Goal: Information Seeking & Learning: Learn about a topic

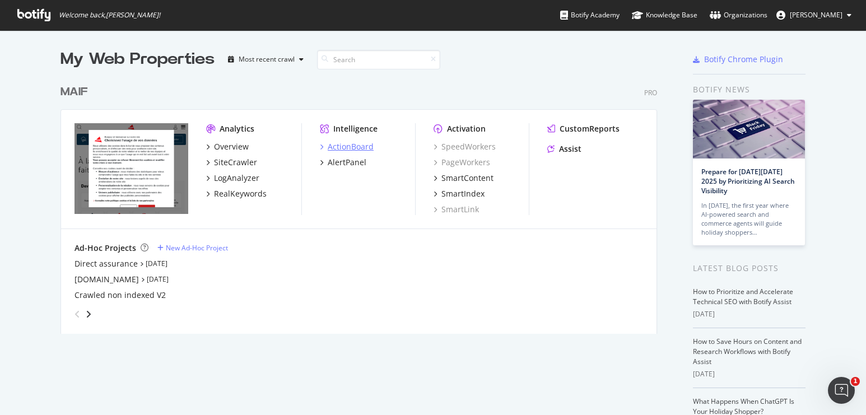
click at [362, 145] on div "ActionBoard" at bounding box center [351, 146] width 46 height 11
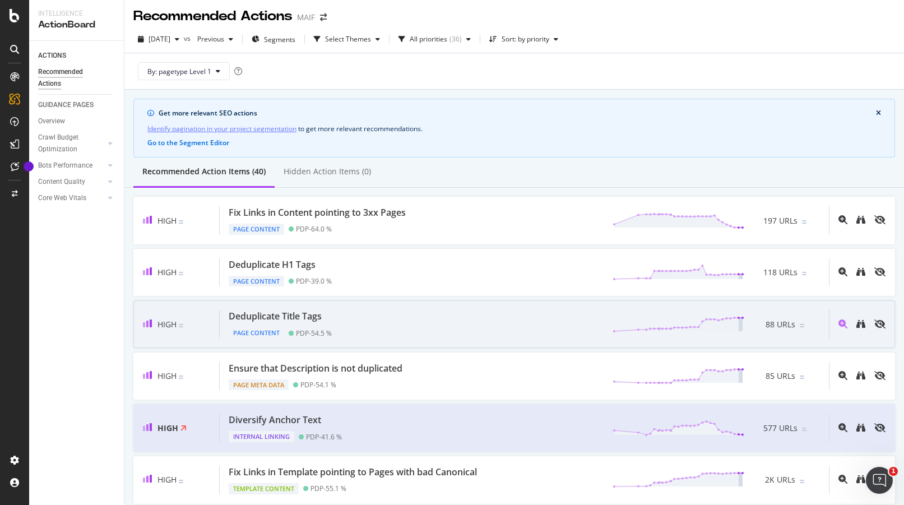
scroll to position [106, 0]
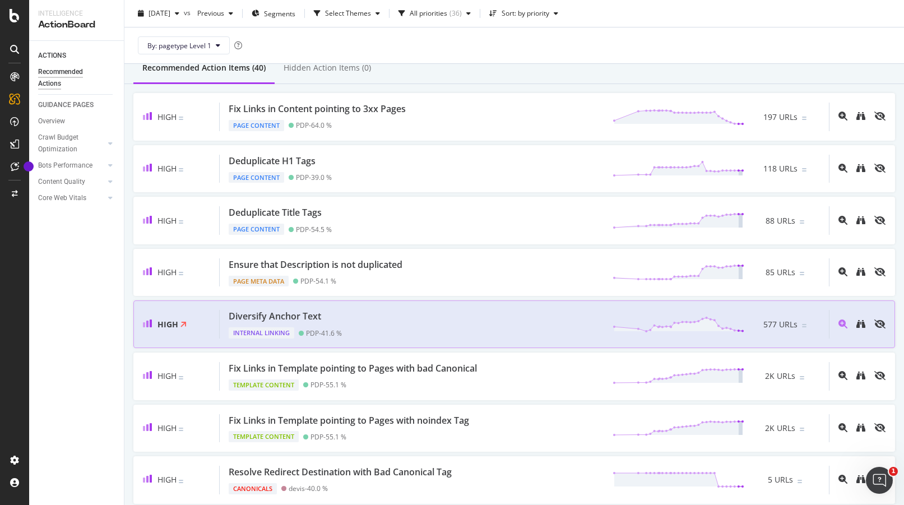
click at [258, 312] on div "Diversify Anchor Text" at bounding box center [275, 316] width 92 height 13
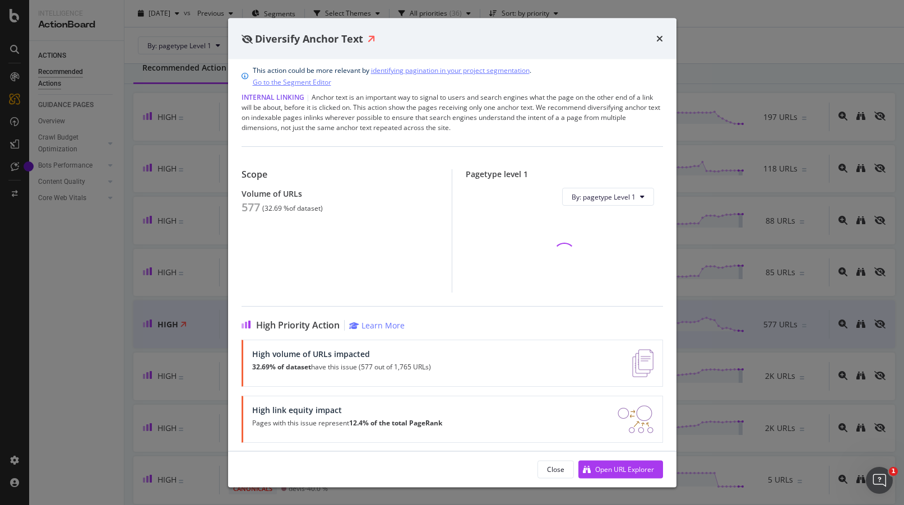
scroll to position [13, 0]
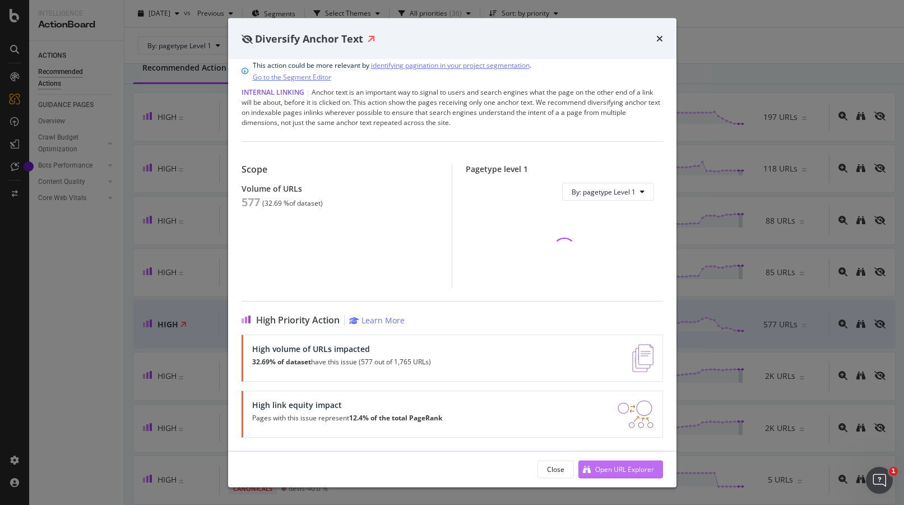
click at [608, 415] on div "Open URL Explorer" at bounding box center [624, 469] width 59 height 10
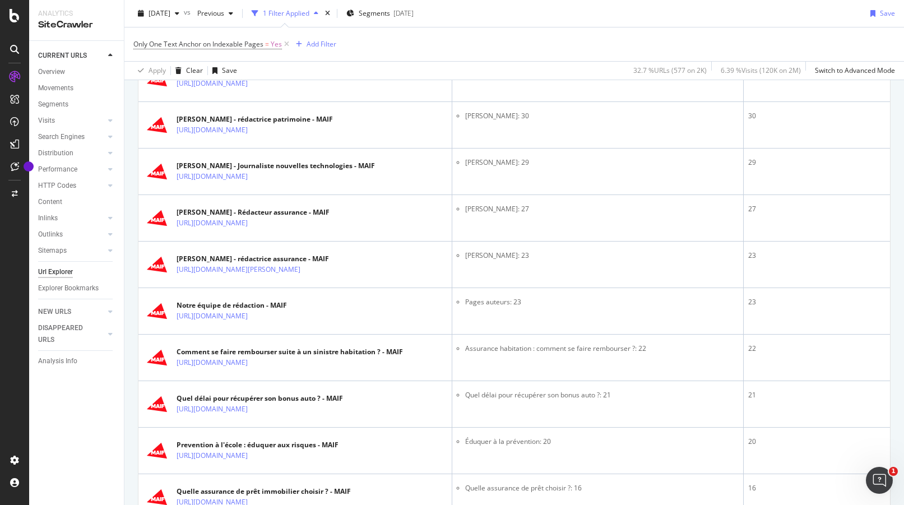
scroll to position [1524, 0]
